Goal: Information Seeking & Learning: Learn about a topic

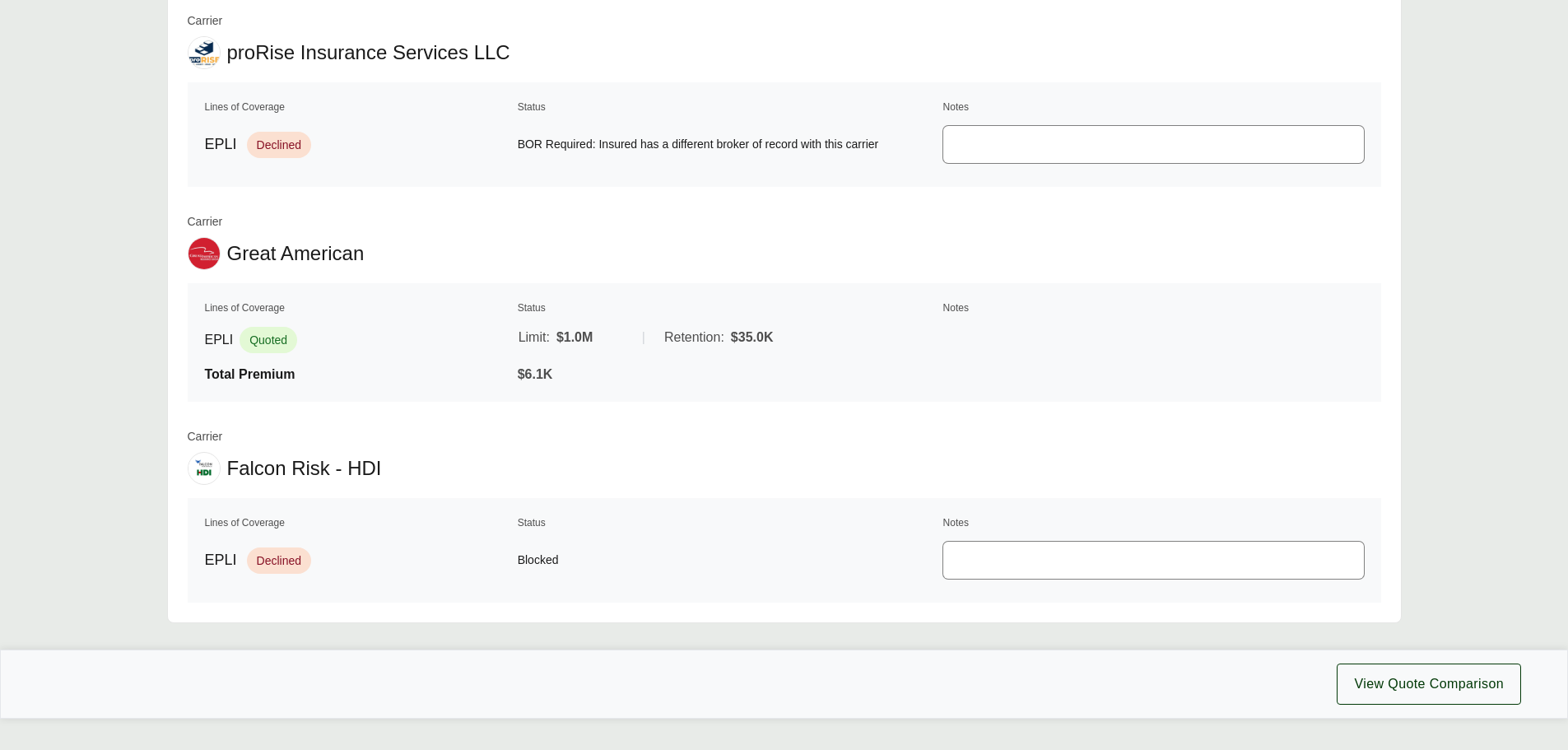
scroll to position [1647, 0]
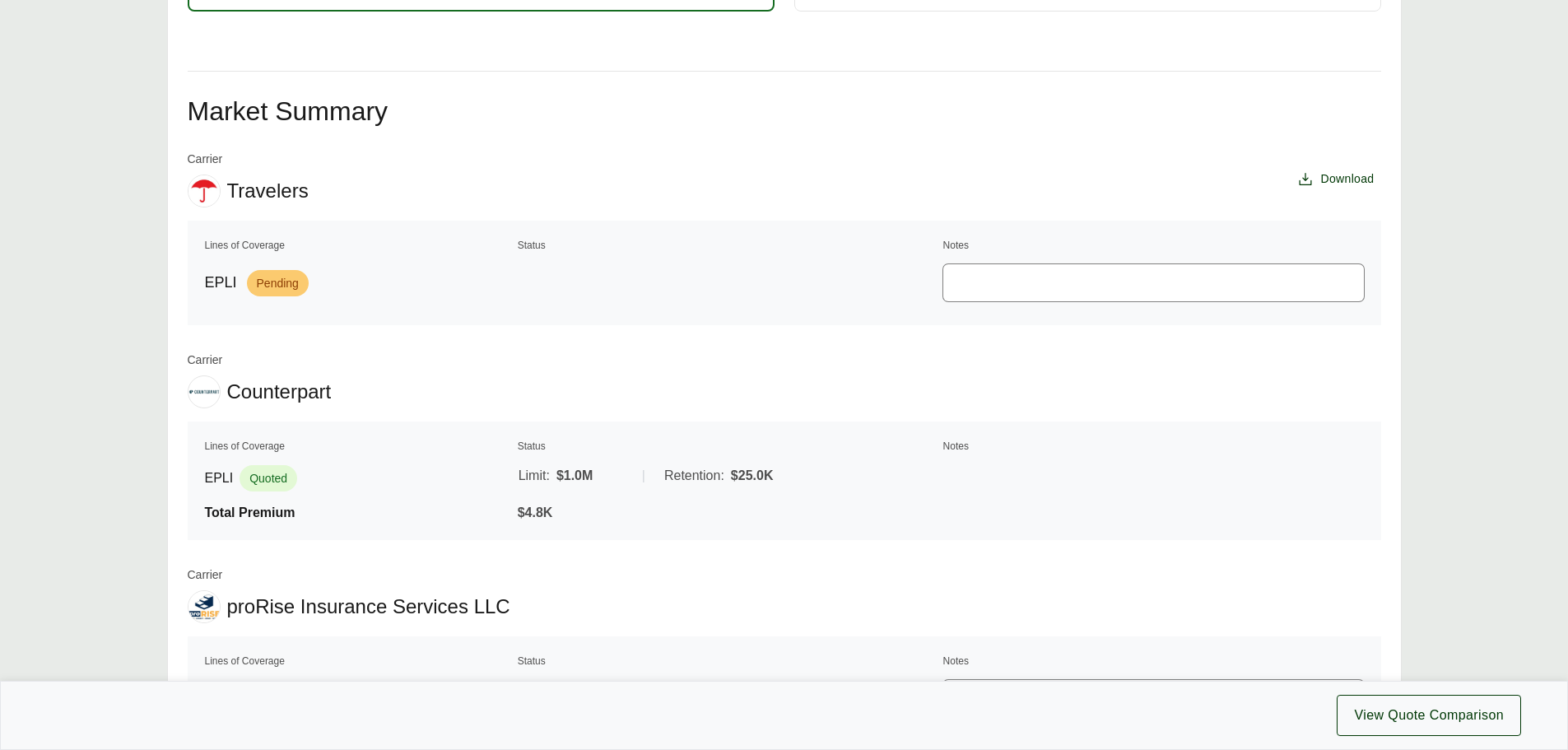
drag, startPoint x: 530, startPoint y: 418, endPoint x: 602, endPoint y: 377, distance: 82.9
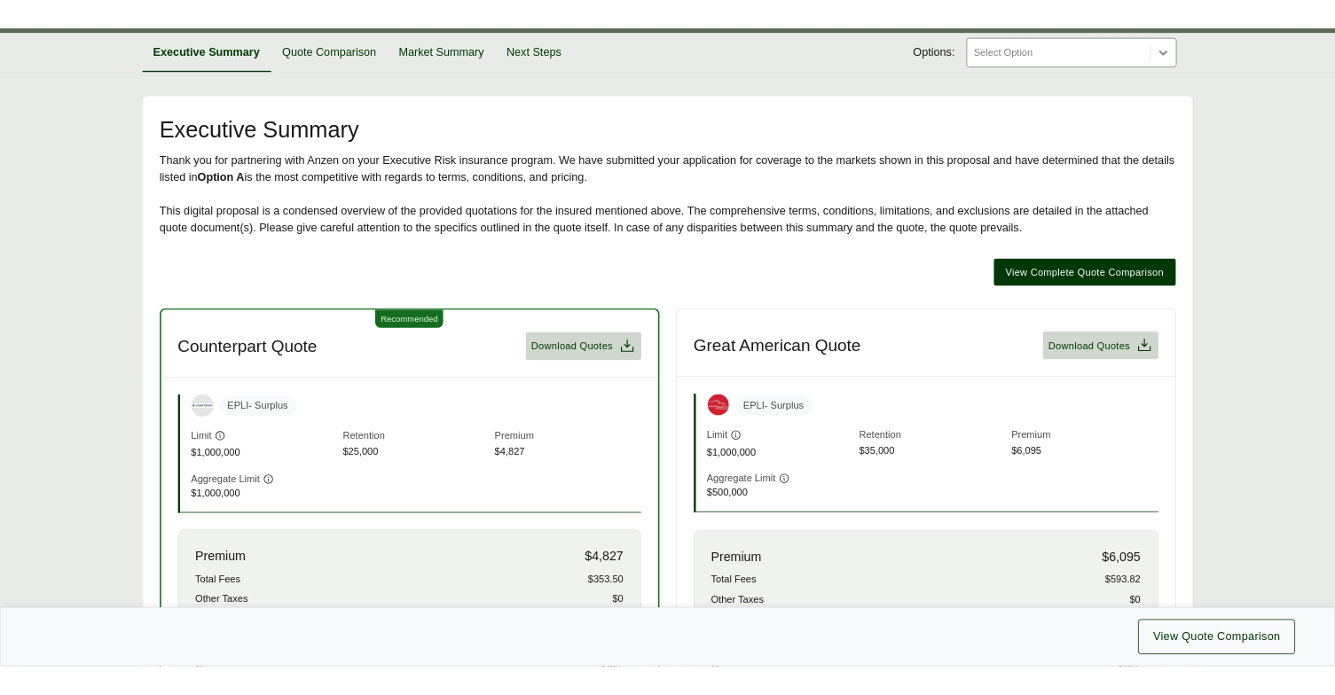
scroll to position [238, 0]
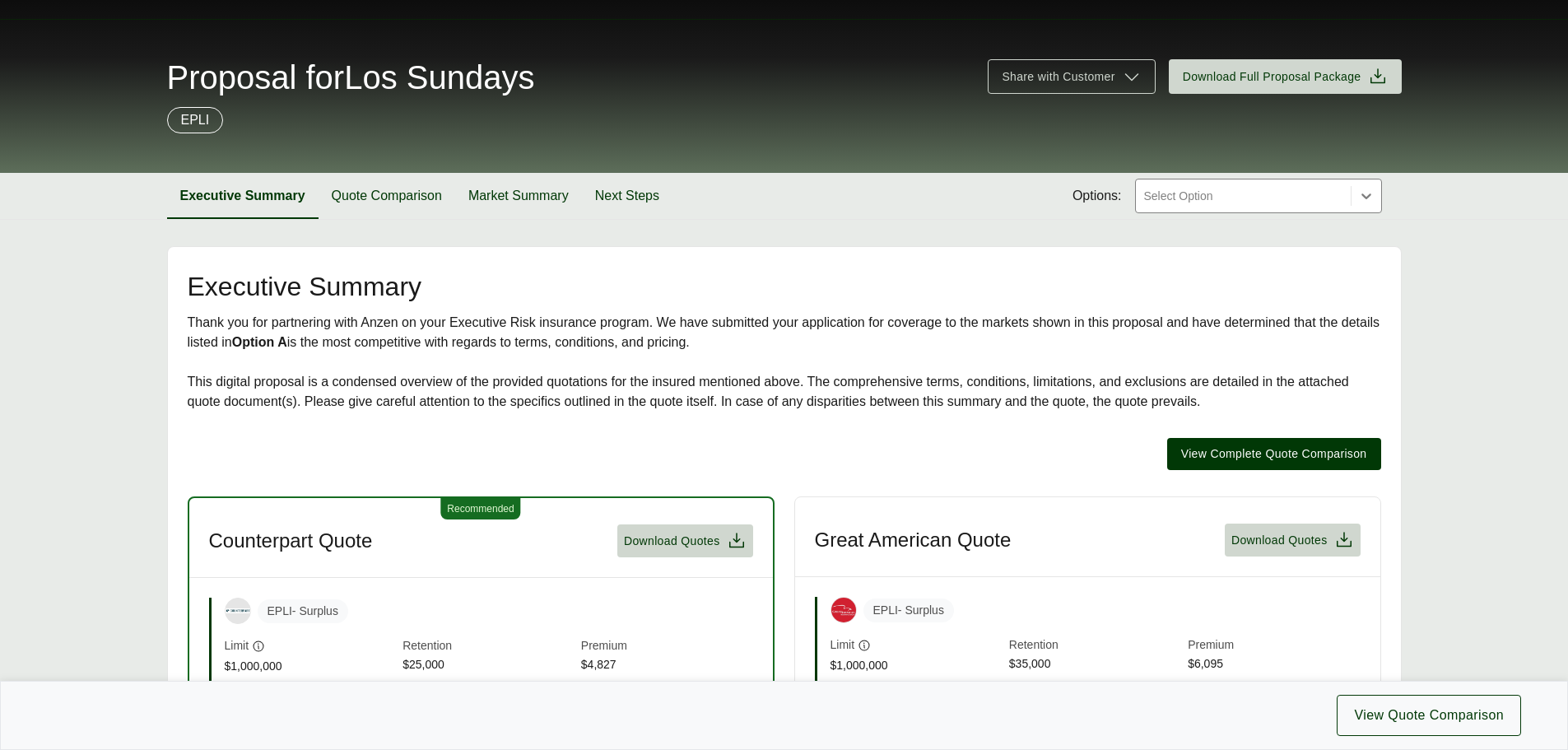
scroll to position [247, 0]
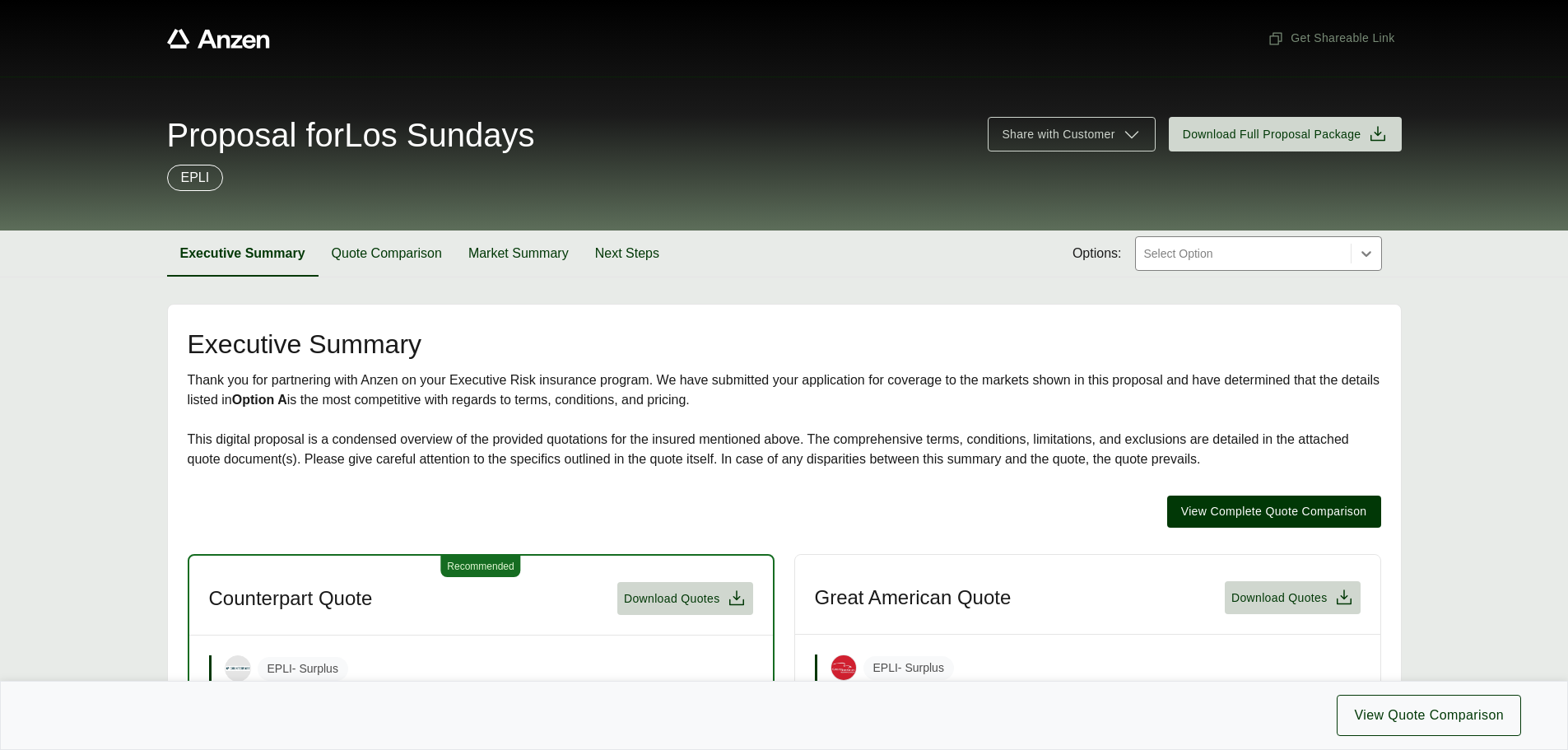
scroll to position [221, 0]
